Goal: Transaction & Acquisition: Purchase product/service

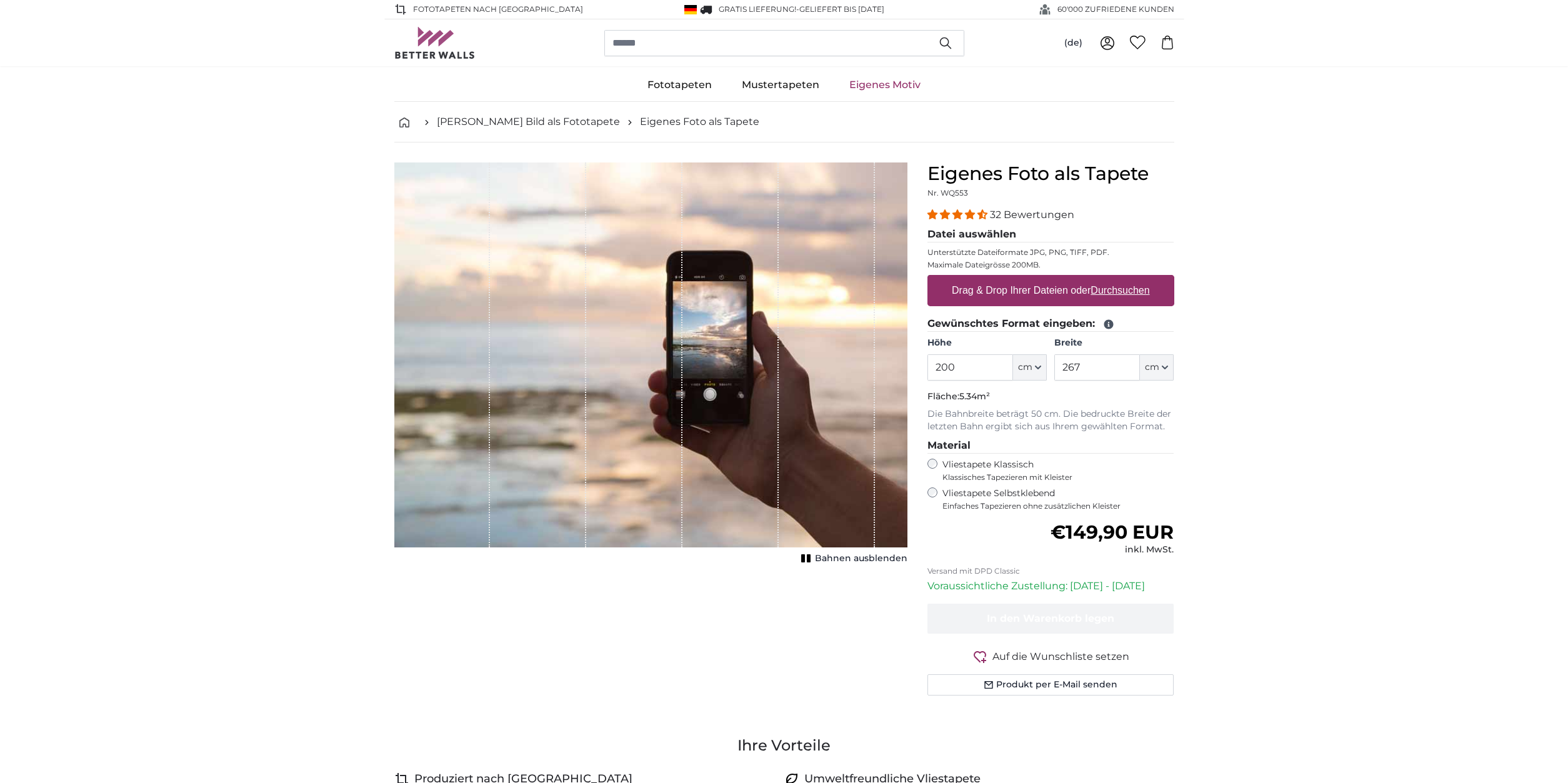
drag, startPoint x: 966, startPoint y: 366, endPoint x: 803, endPoint y: 367, distance: 163.0
click at [927, 368] on input "200" at bounding box center [969, 367] width 85 height 26
type input "1"
type input "242"
drag, startPoint x: 1119, startPoint y: 366, endPoint x: 1032, endPoint y: 366, distance: 87.0
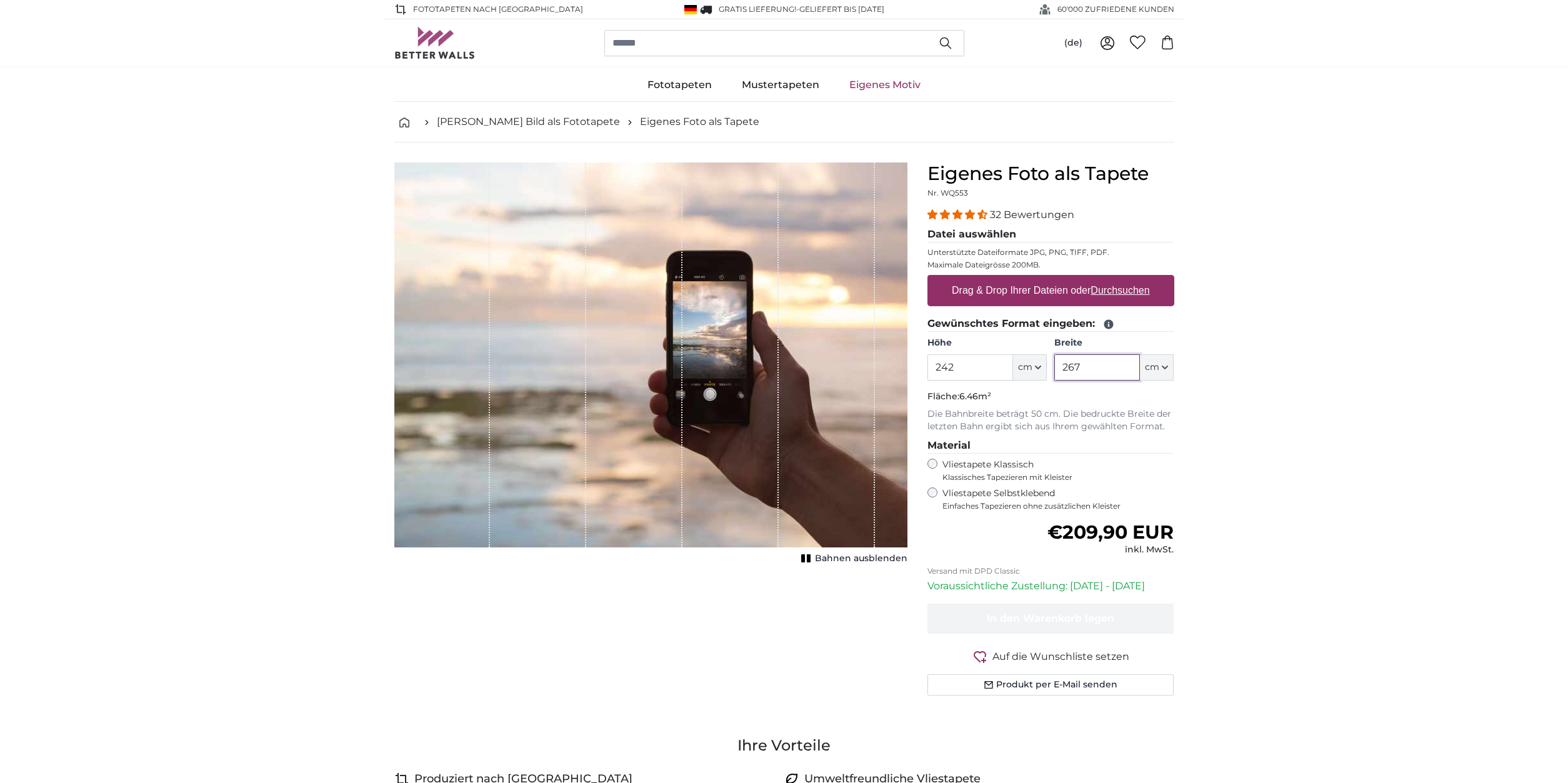
click at [1055, 366] on input "267" at bounding box center [1097, 367] width 85 height 26
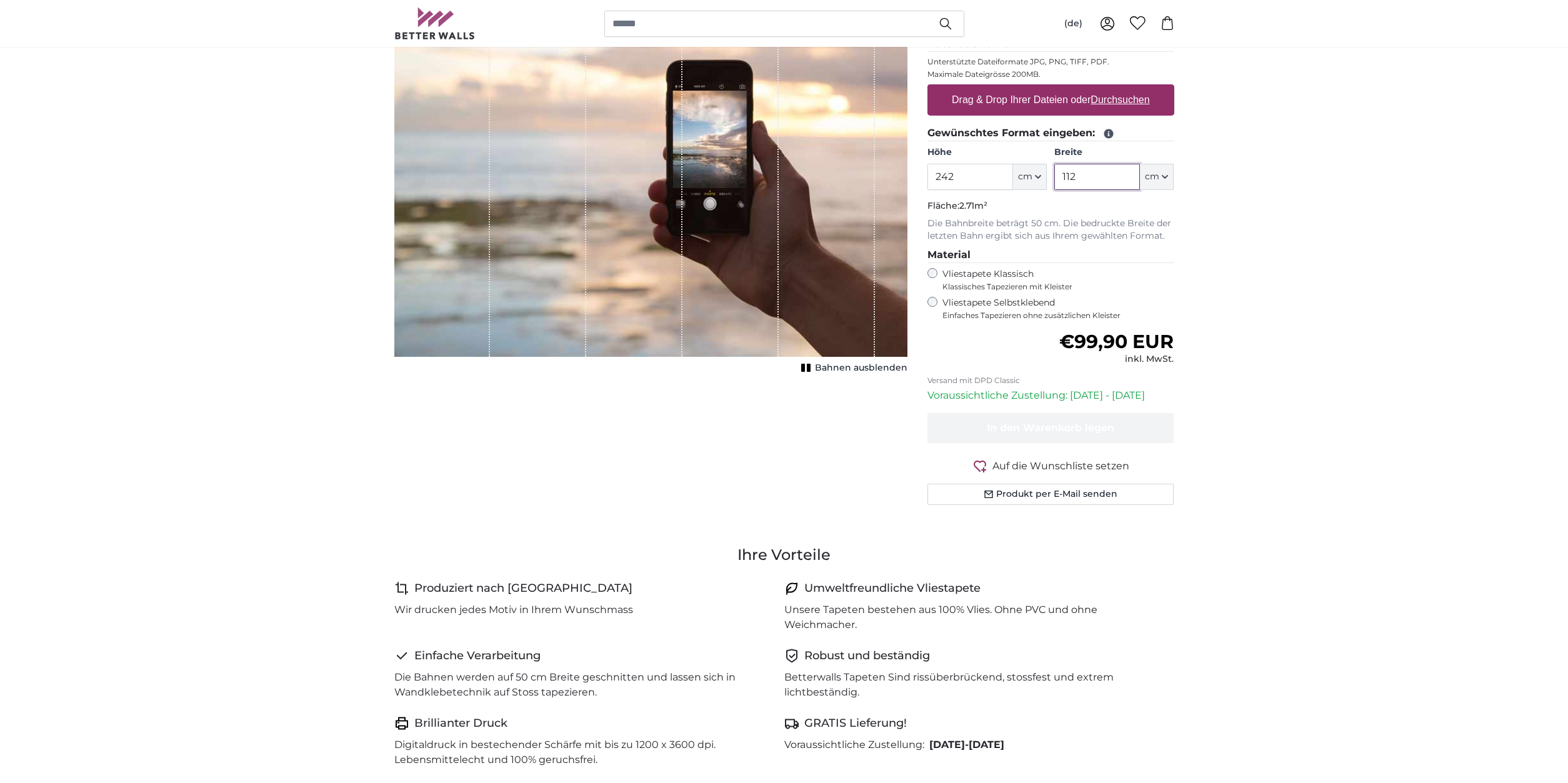
scroll to position [191, 0]
type input "112"
